Goal: Find specific page/section: Find specific page/section

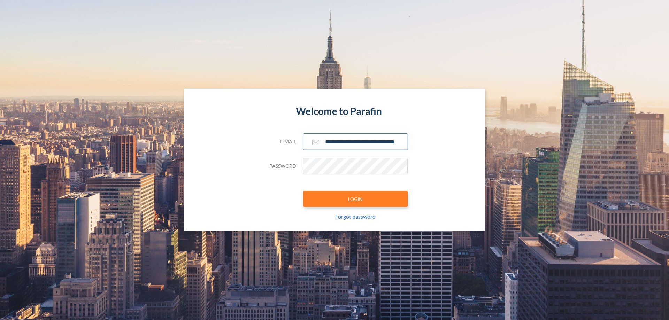
scroll to position [0, 11]
type input "**********"
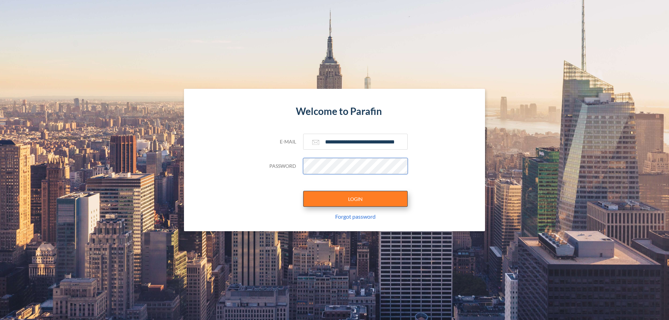
scroll to position [0, 0]
click at [355, 199] on button "LOGIN" at bounding box center [355, 199] width 105 height 16
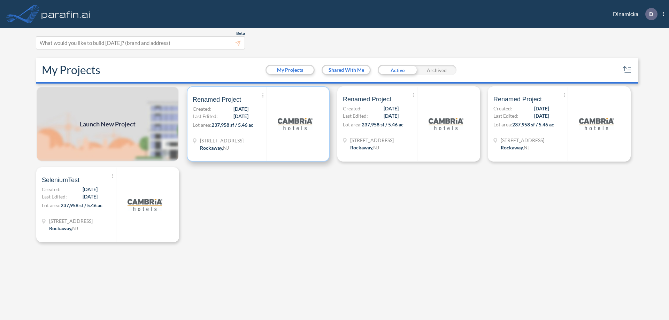
scroll to position [2, 0]
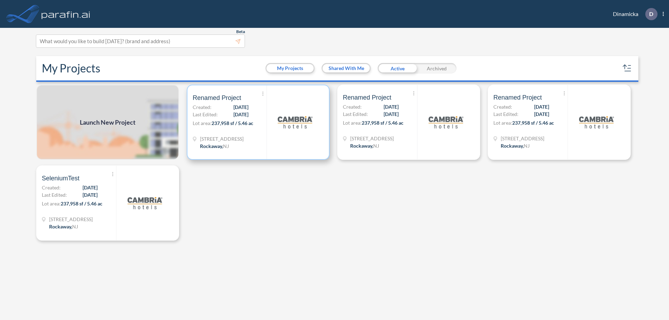
click at [258, 122] on p "Lot area: 237,958 sf / 5.46 ac" at bounding box center [230, 125] width 74 height 10
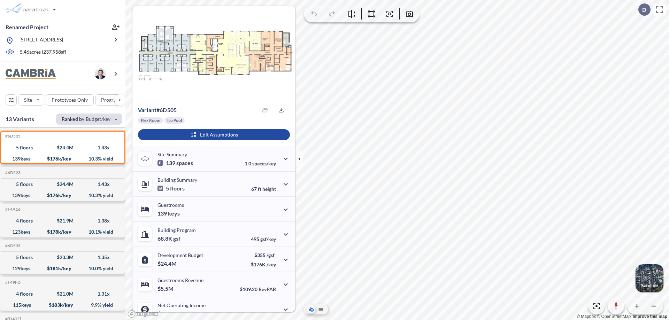
click at [89, 119] on div "button" at bounding box center [89, 119] width 66 height 11
click at [77, 133] on button "Yield" at bounding box center [77, 133] width 40 height 11
